Goal: Task Accomplishment & Management: Complete application form

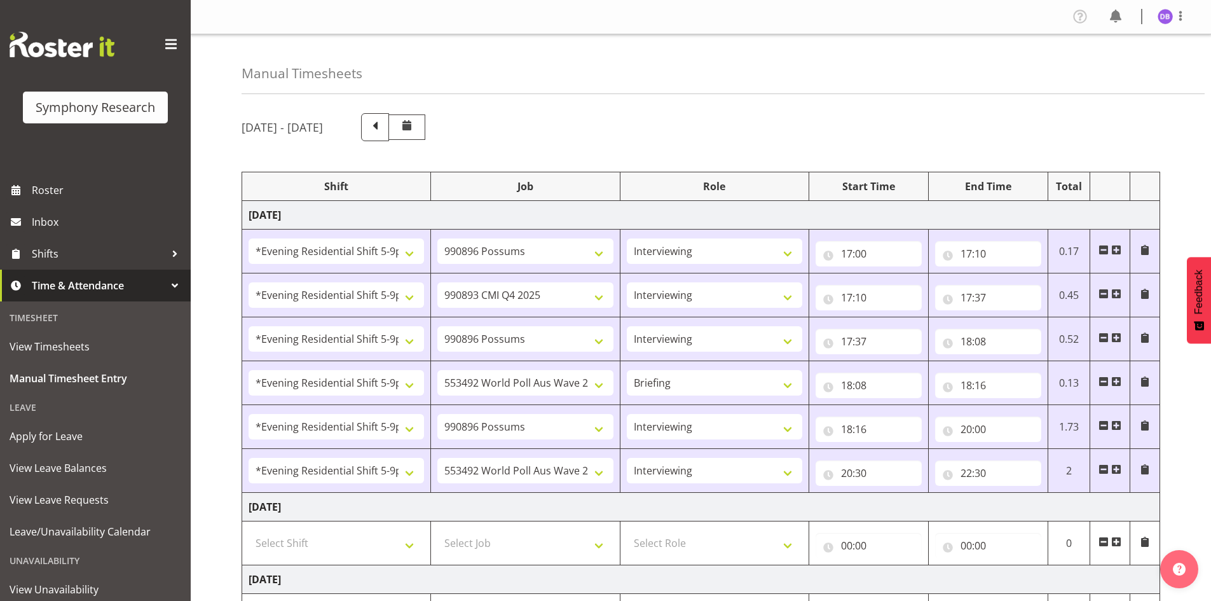
select select "48116"
select select "10633"
select select "47"
select select "48116"
select select "10575"
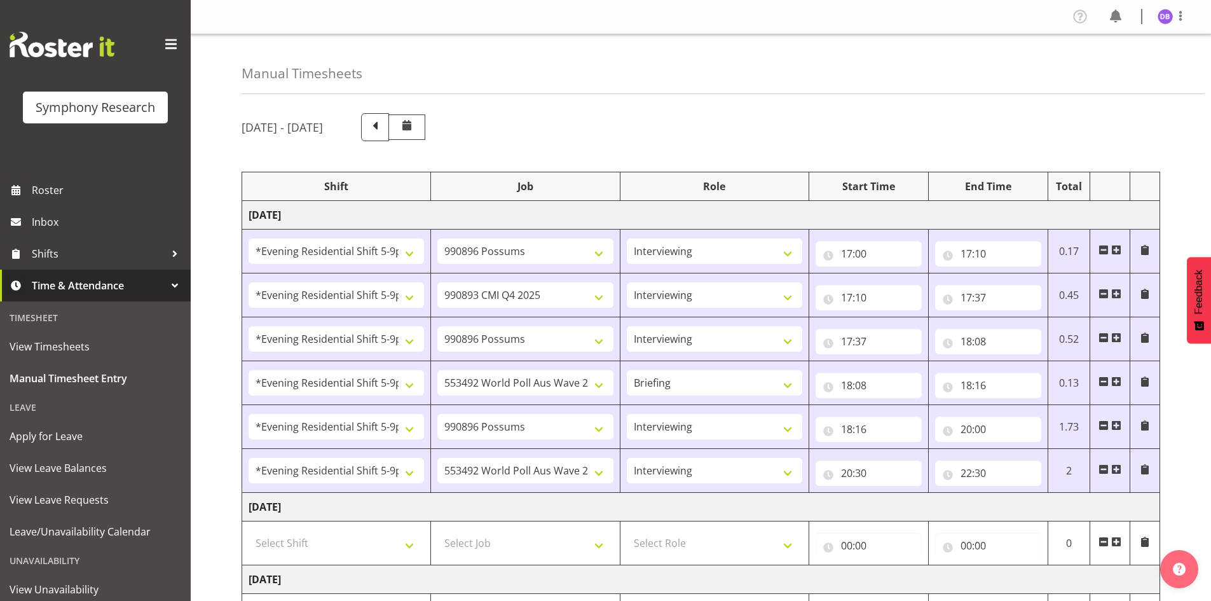
select select "47"
select select "48116"
select select "10633"
select select "47"
select select "48116"
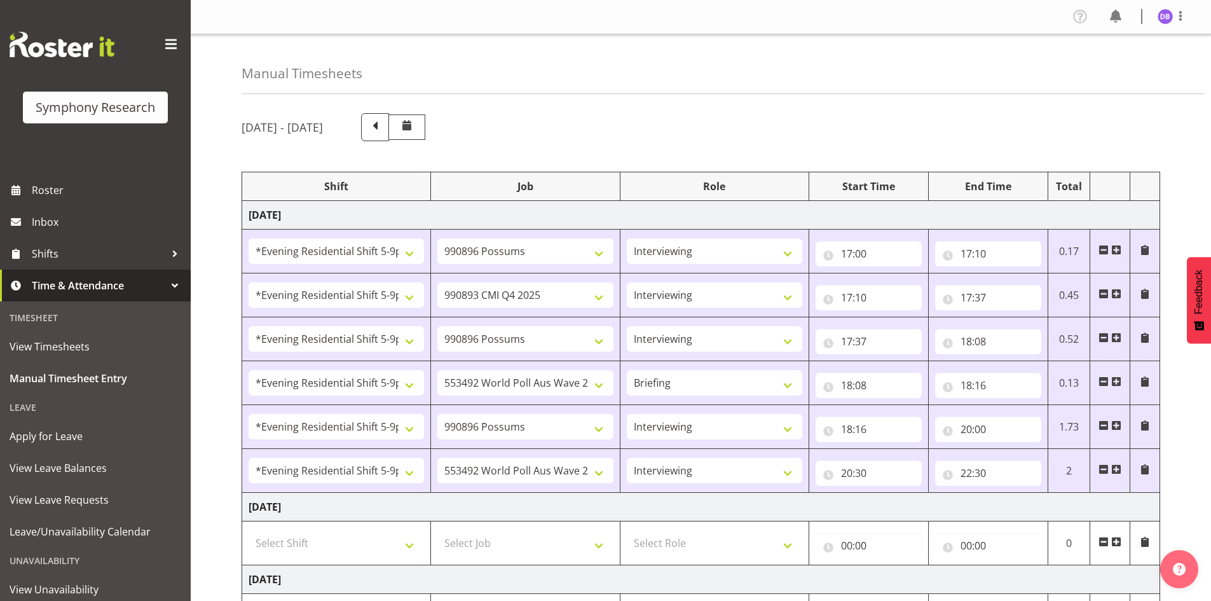
select select "10499"
select select "48116"
select select "10633"
select select "47"
select select "48116"
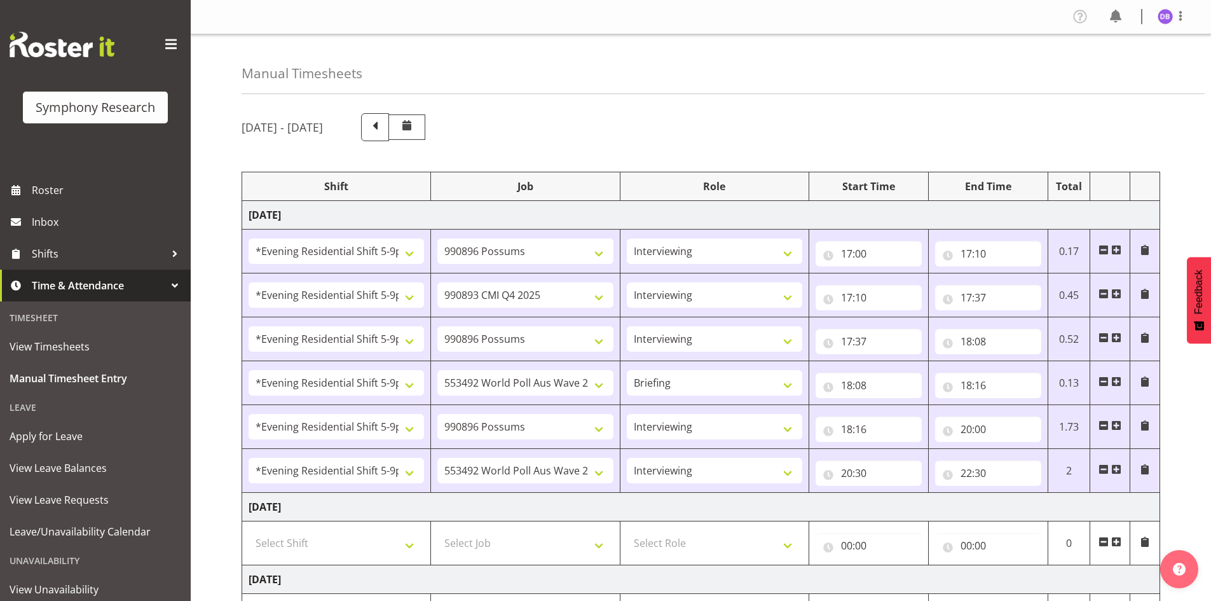
select select "10499"
select select "47"
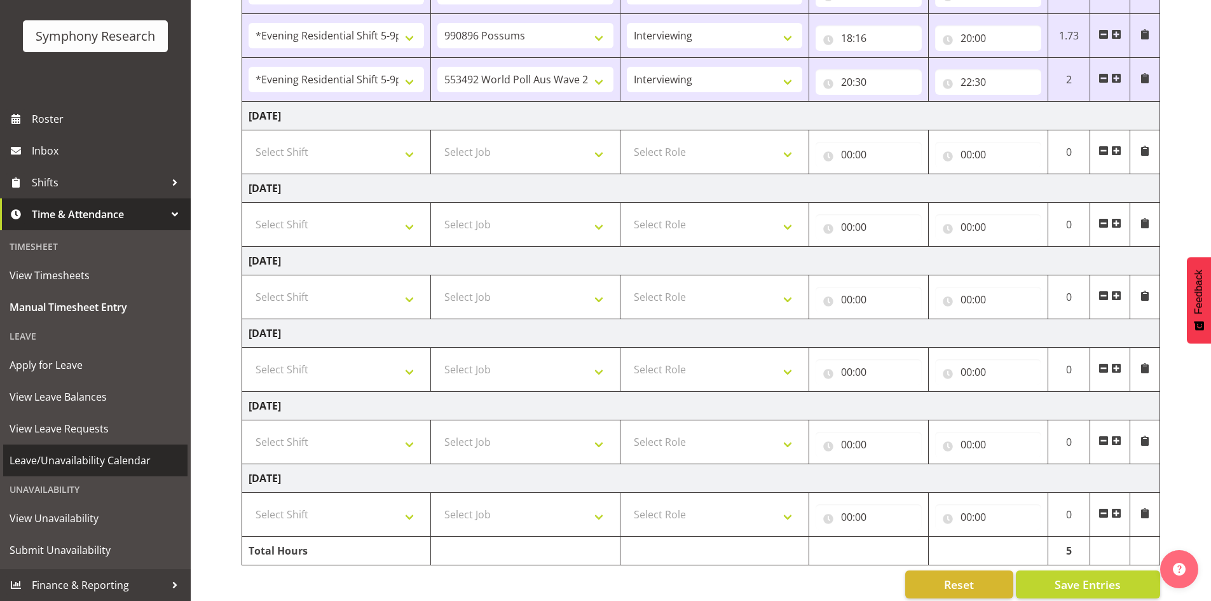
scroll to position [407, 0]
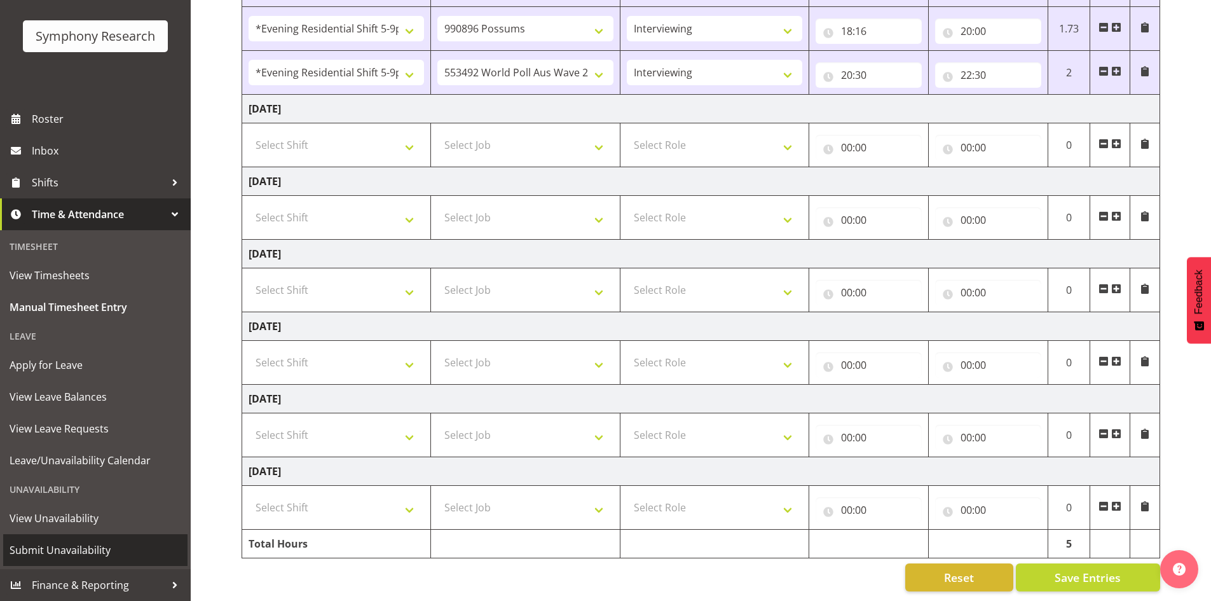
click at [44, 552] on span "Submit Unavailability" at bounding box center [96, 549] width 172 height 19
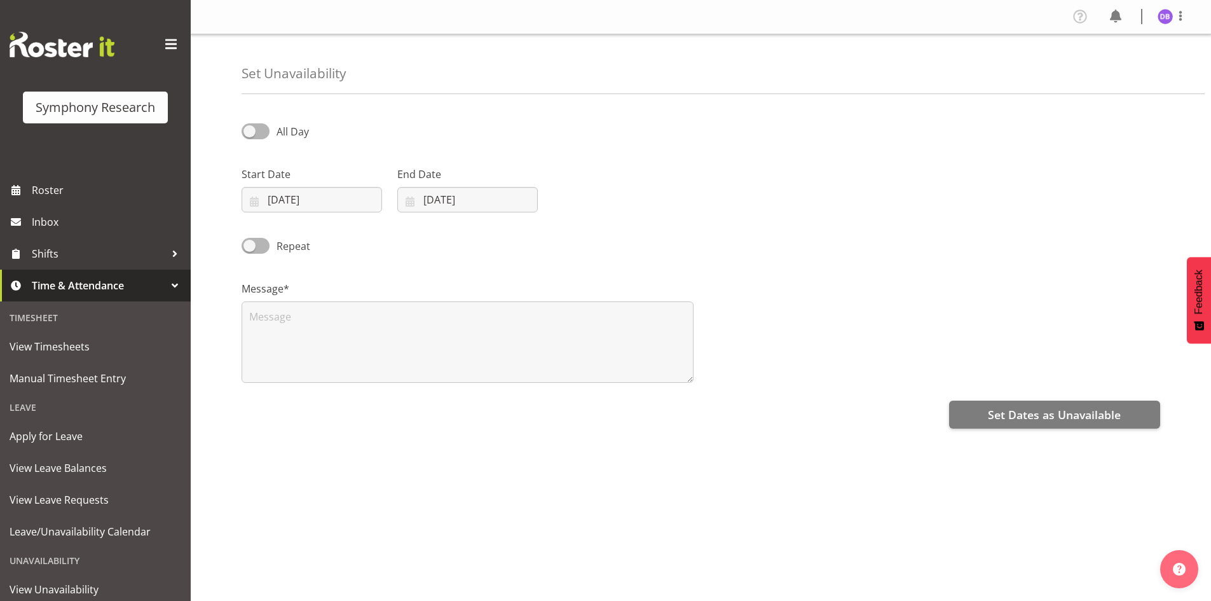
select select "8"
select select "2025"
click at [292, 198] on input "29/09/2025" at bounding box center [312, 199] width 140 height 25
click at [320, 421] on span "7" at bounding box center [318, 422] width 5 height 12
click at [317, 423] on span "7" at bounding box center [318, 422] width 5 height 12
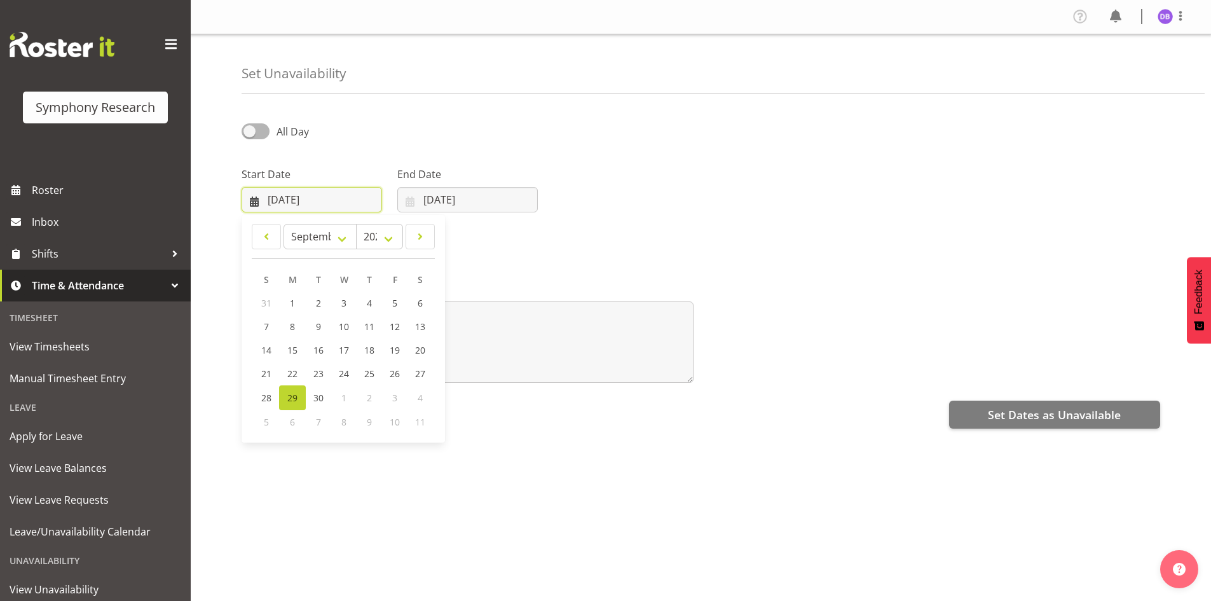
click at [311, 198] on input "29/09/2025" at bounding box center [312, 199] width 140 height 25
click at [317, 423] on span "7" at bounding box center [318, 422] width 5 height 12
click at [260, 131] on span at bounding box center [256, 131] width 28 height 16
click at [250, 131] on input "All Day" at bounding box center [246, 131] width 8 height 8
checkbox input "true"
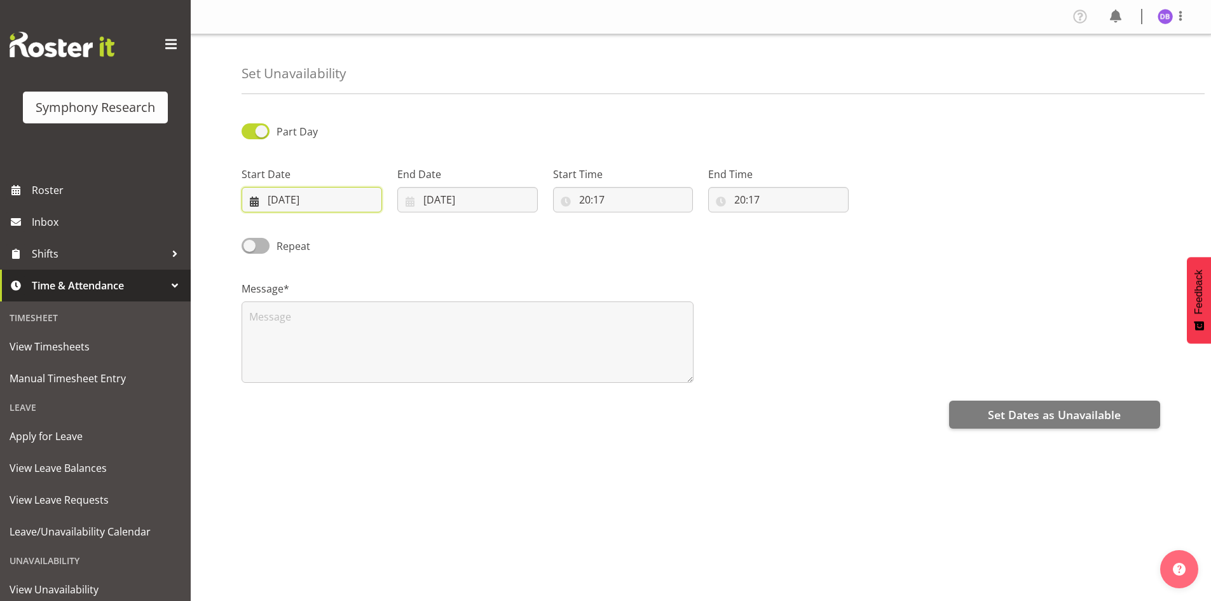
click at [292, 197] on input "29/09/2025" at bounding box center [312, 199] width 140 height 25
click at [316, 423] on span "7" at bounding box center [318, 422] width 5 height 12
click at [318, 419] on span "7" at bounding box center [318, 422] width 5 height 12
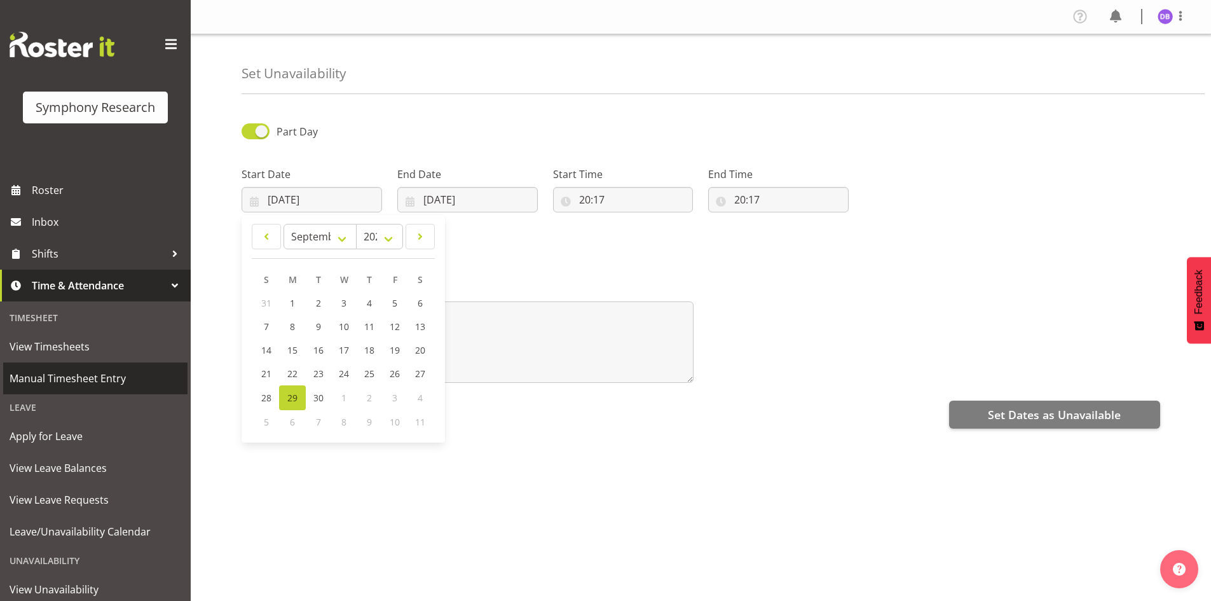
click at [53, 376] on span "Manual Timesheet Entry" at bounding box center [96, 378] width 172 height 19
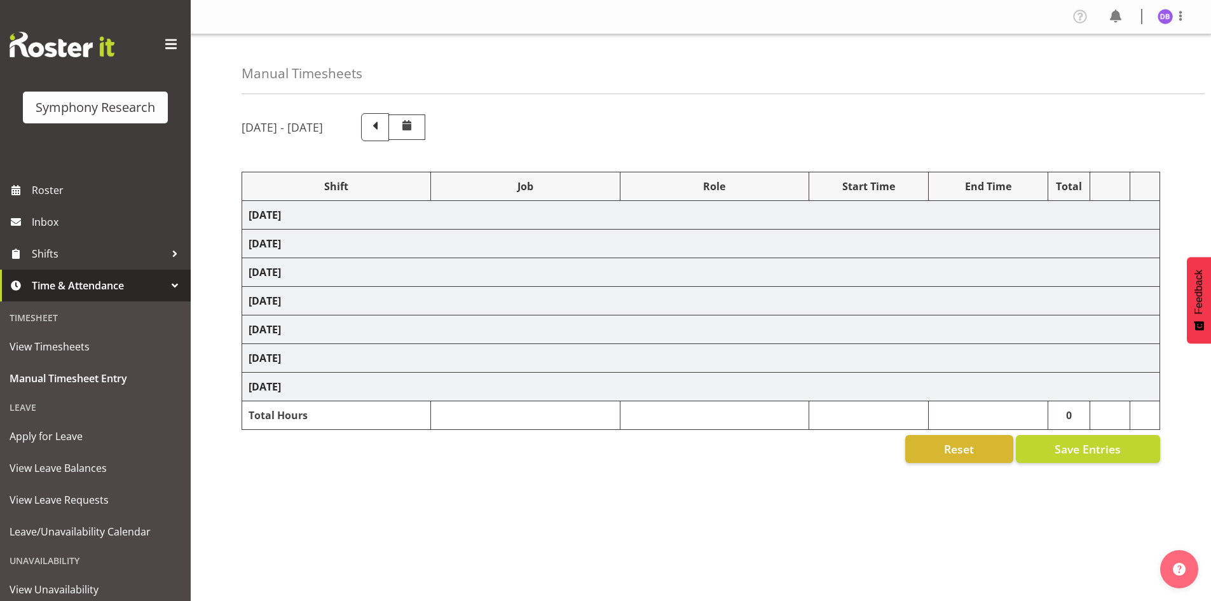
select select "48116"
select select "10633"
select select "47"
select select "48116"
select select "10575"
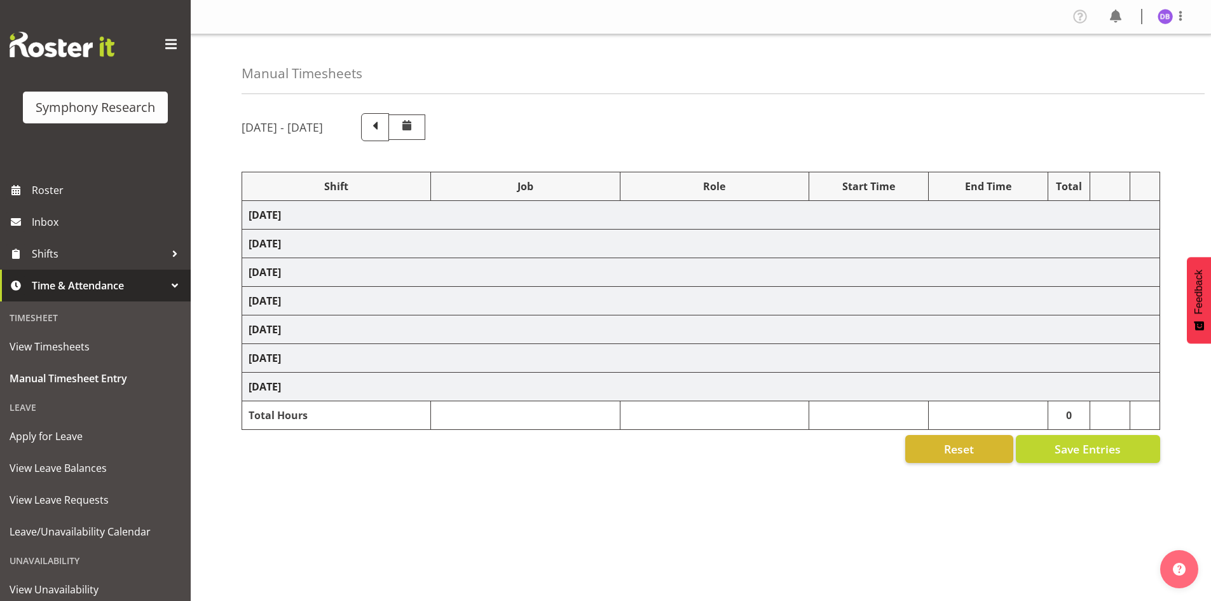
select select "47"
select select "48116"
select select "10633"
select select "47"
select select "48116"
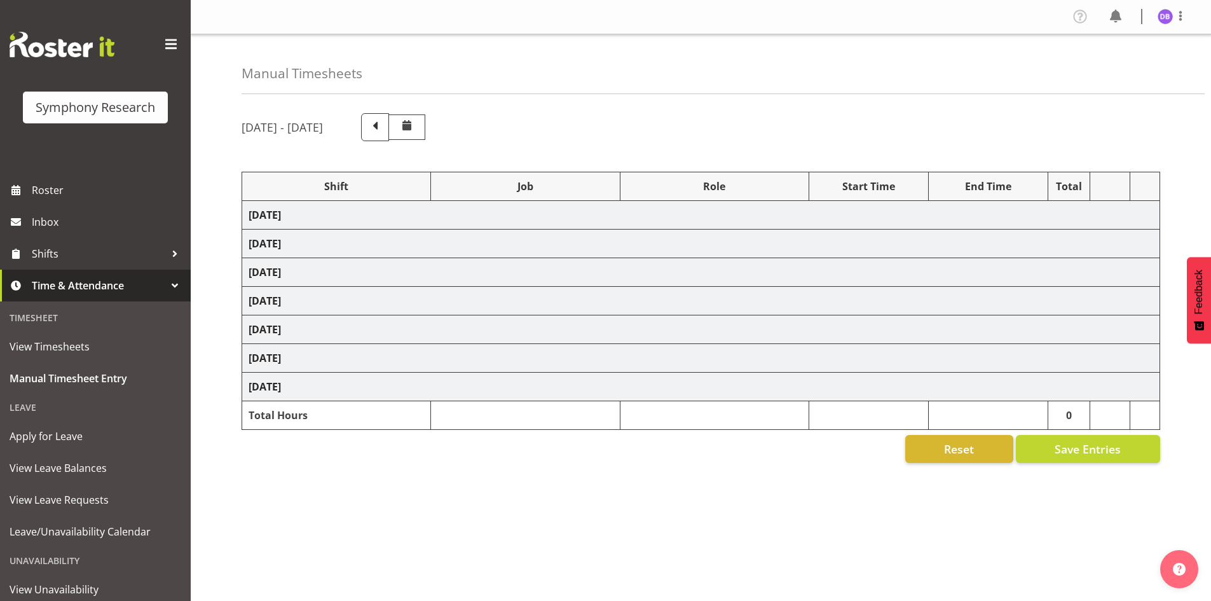
select select "10499"
select select "48116"
select select "10633"
select select "47"
select select "48116"
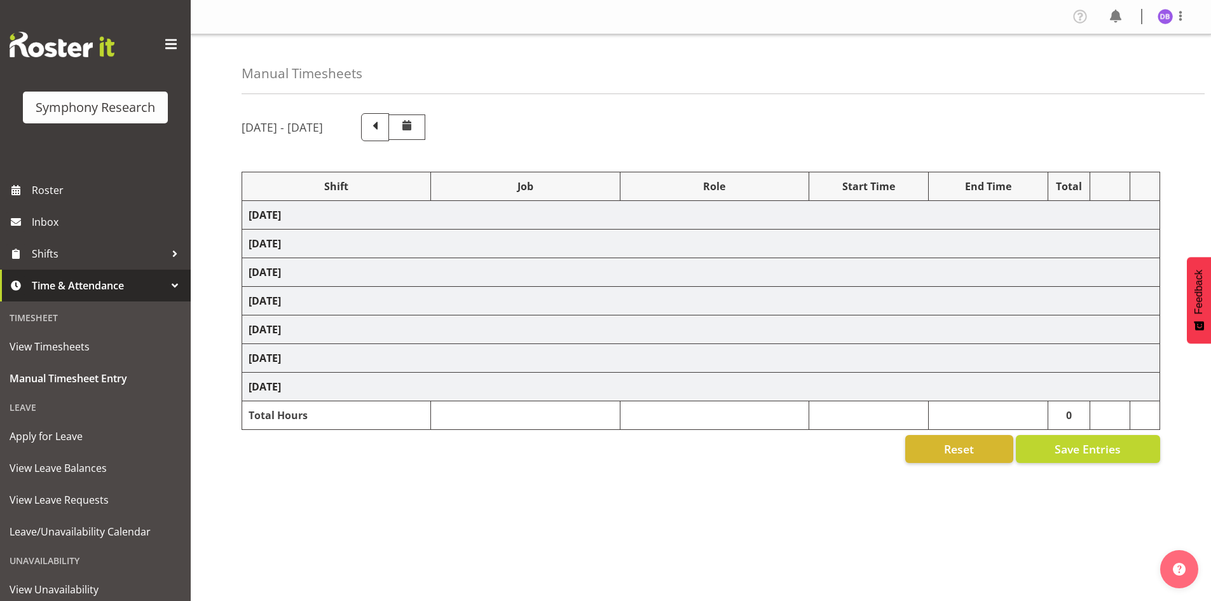
select select "10499"
select select "47"
